Goal: Task Accomplishment & Management: Use online tool/utility

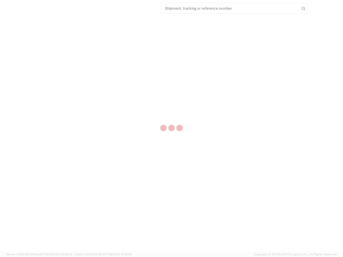
select select "US"
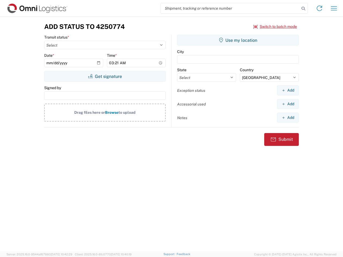
click at [230, 8] on input "search" at bounding box center [230, 8] width 139 height 10
click at [303, 9] on icon at bounding box center [302, 8] width 7 height 7
click at [319, 8] on icon at bounding box center [319, 8] width 9 height 9
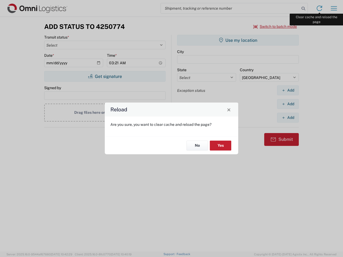
click at [334, 8] on div "Reload Are you sure, you want to clear cache and reload the page? No Yes" at bounding box center [171, 128] width 343 height 257
click at [275, 27] on div "Reload Are you sure, you want to clear cache and reload the page? No Yes" at bounding box center [171, 128] width 343 height 257
click at [105, 76] on div "Reload Are you sure, you want to clear cache and reload the page? No Yes" at bounding box center [171, 128] width 343 height 257
click at [238, 40] on div "Reload Are you sure, you want to clear cache and reload the page? No Yes" at bounding box center [171, 128] width 343 height 257
click at [288, 90] on div "Reload Are you sure, you want to clear cache and reload the page? No Yes" at bounding box center [171, 128] width 343 height 257
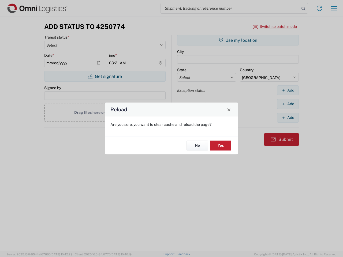
click at [288, 104] on div "Reload Are you sure, you want to clear cache and reload the page? No Yes" at bounding box center [171, 128] width 343 height 257
click at [288, 118] on div "Reload Are you sure, you want to clear cache and reload the page? No Yes" at bounding box center [171, 128] width 343 height 257
